Goal: Information Seeking & Learning: Learn about a topic

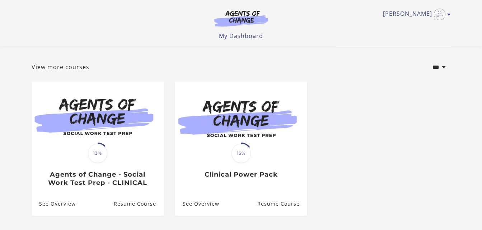
scroll to position [29, 0]
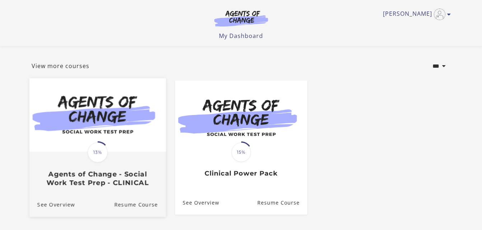
click at [104, 138] on img at bounding box center [97, 115] width 136 height 74
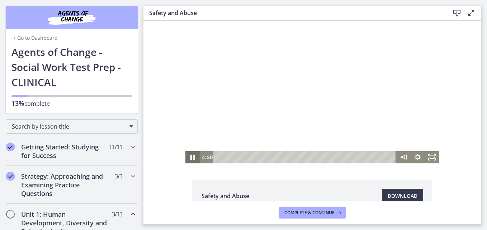
click at [191, 156] on icon "Pause" at bounding box center [193, 158] width 5 height 6
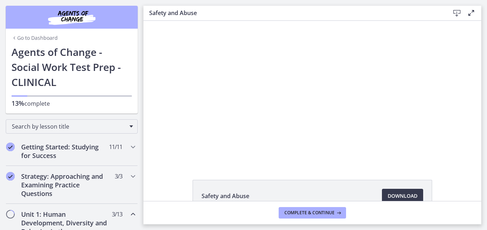
click at [403, 130] on div at bounding box center [312, 92] width 254 height 143
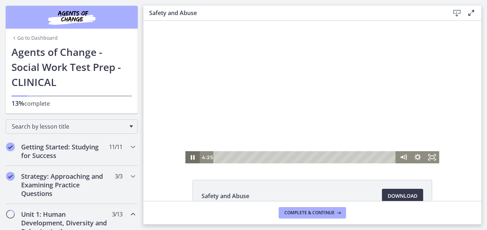
click at [190, 156] on icon "Pause" at bounding box center [192, 157] width 14 height 12
